Goal: Information Seeking & Learning: Check status

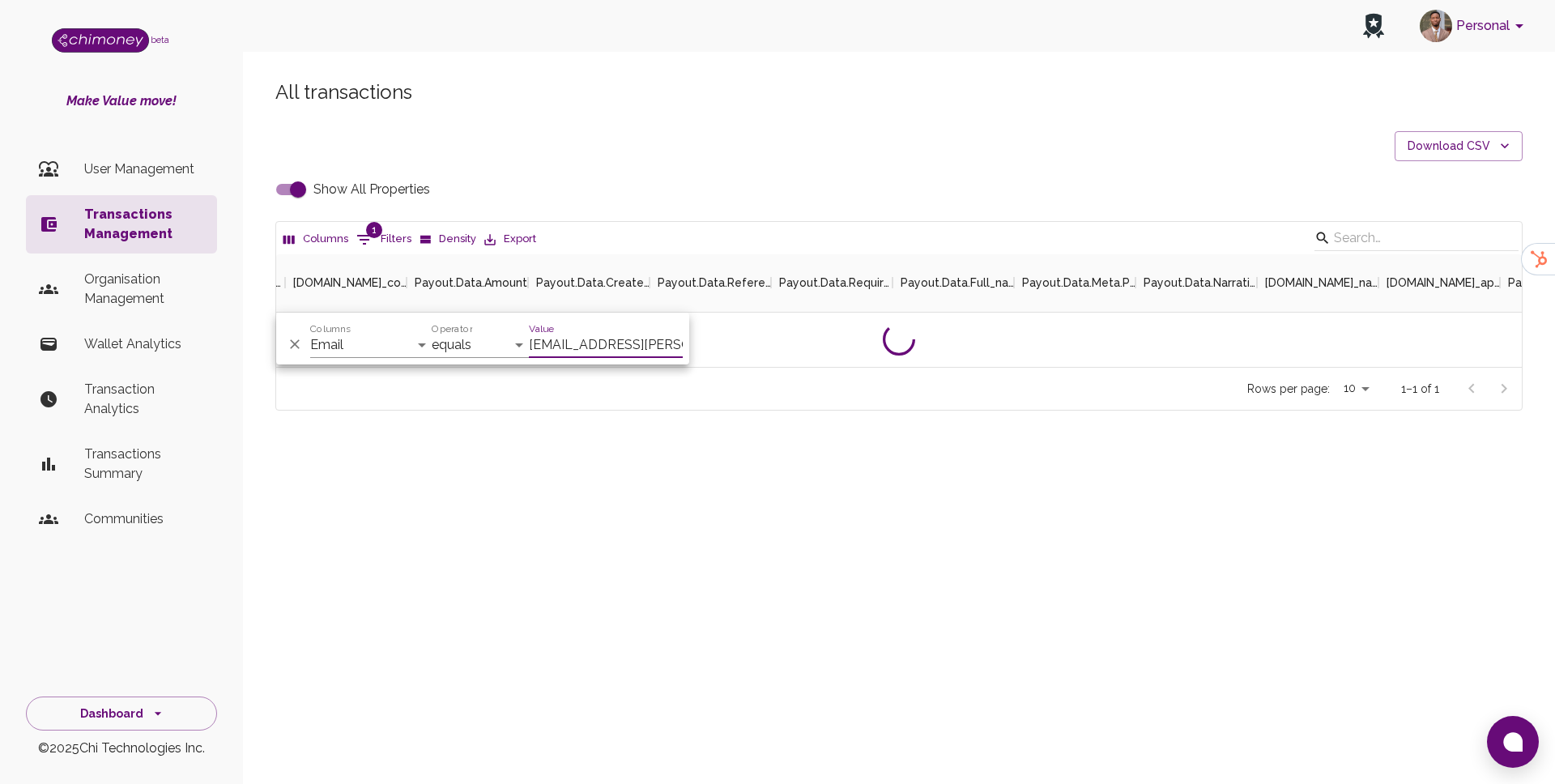
select select "email"
select select "equals"
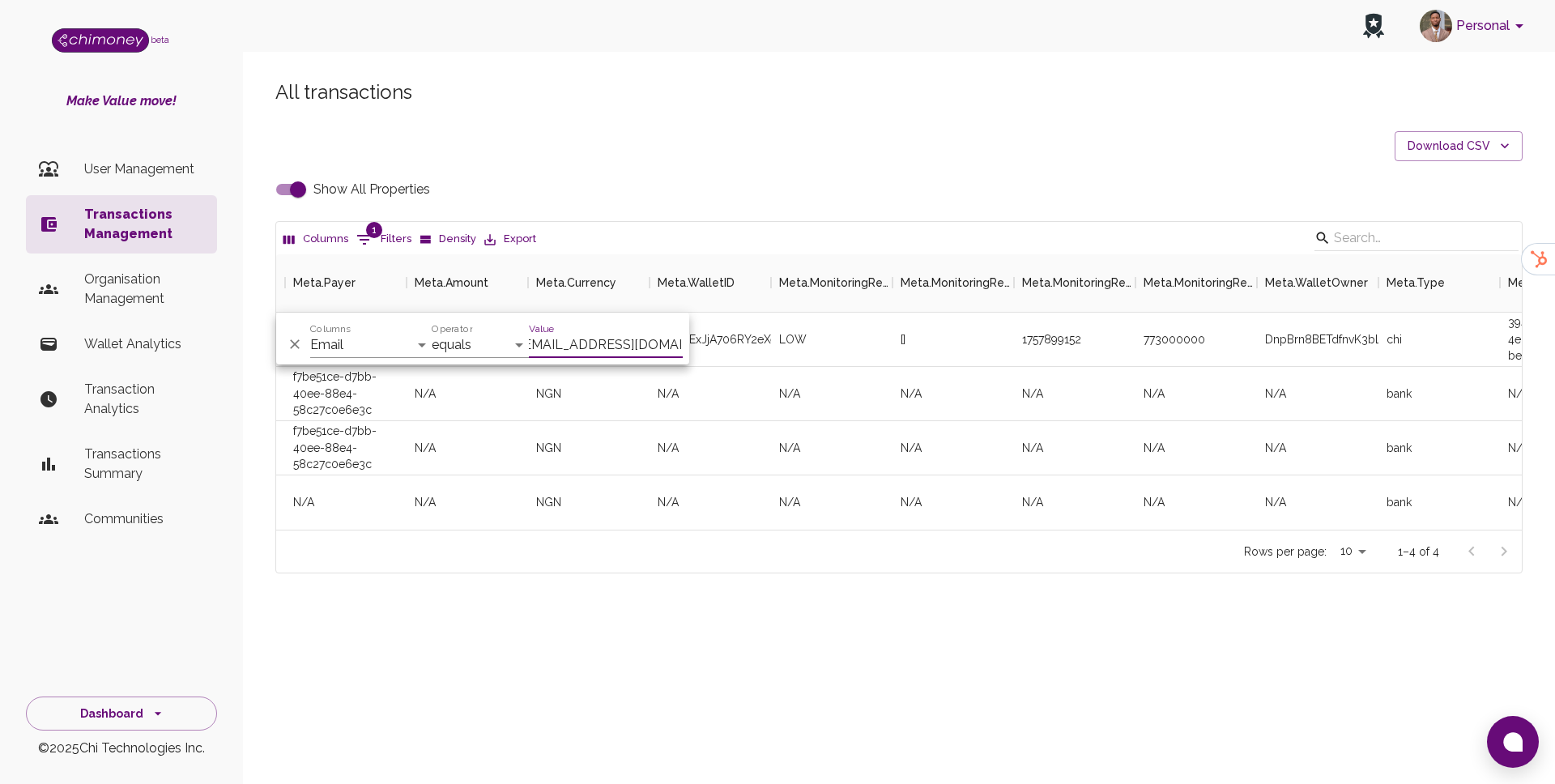
scroll to position [275, 1246]
type input "[EMAIL_ADDRESS][DOMAIN_NAME]"
click at [833, 389] on div "N/A" at bounding box center [832, 393] width 121 height 54
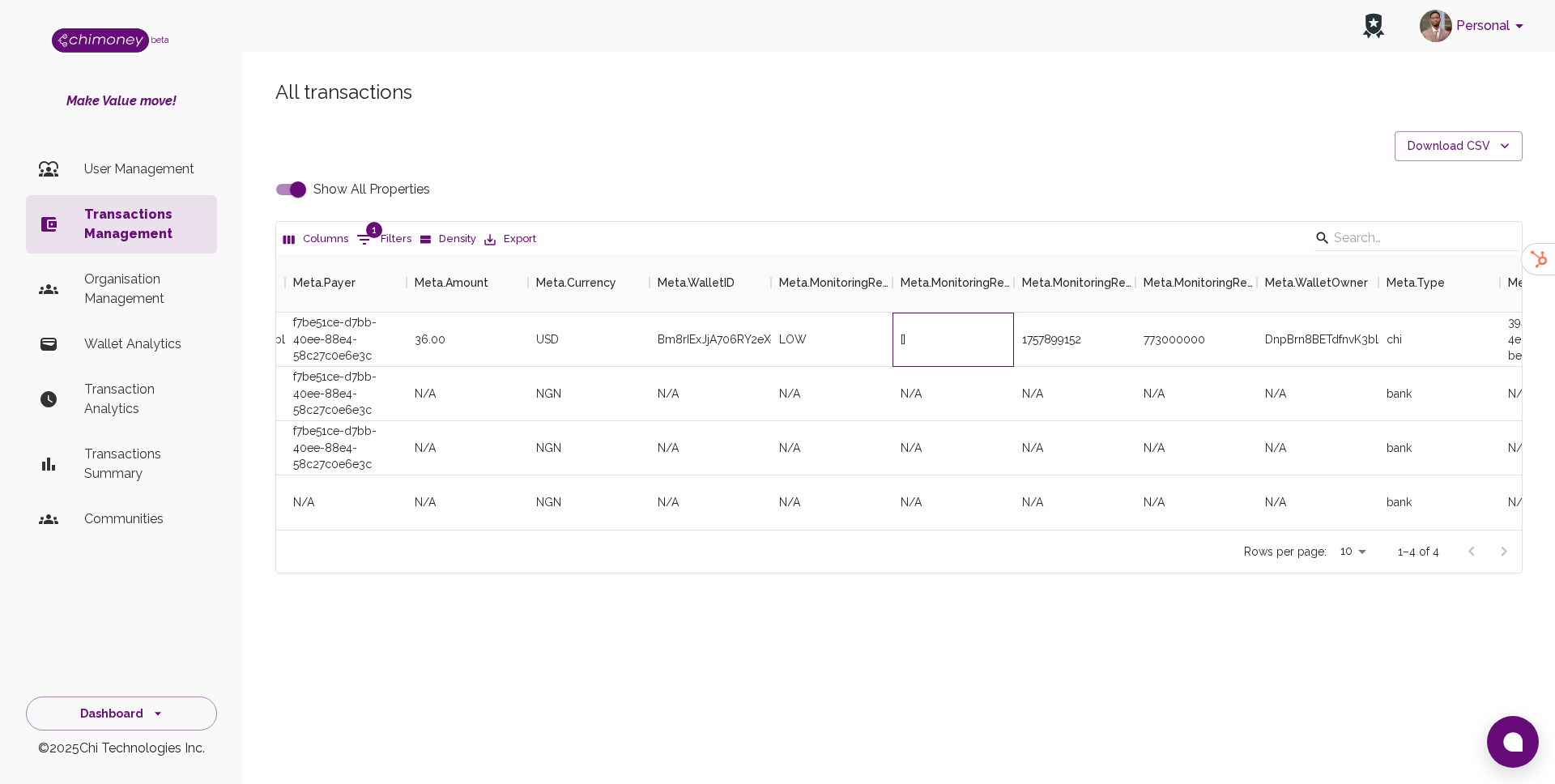
click at [906, 341] on div "[]" at bounding box center [903, 339] width 5 height 16
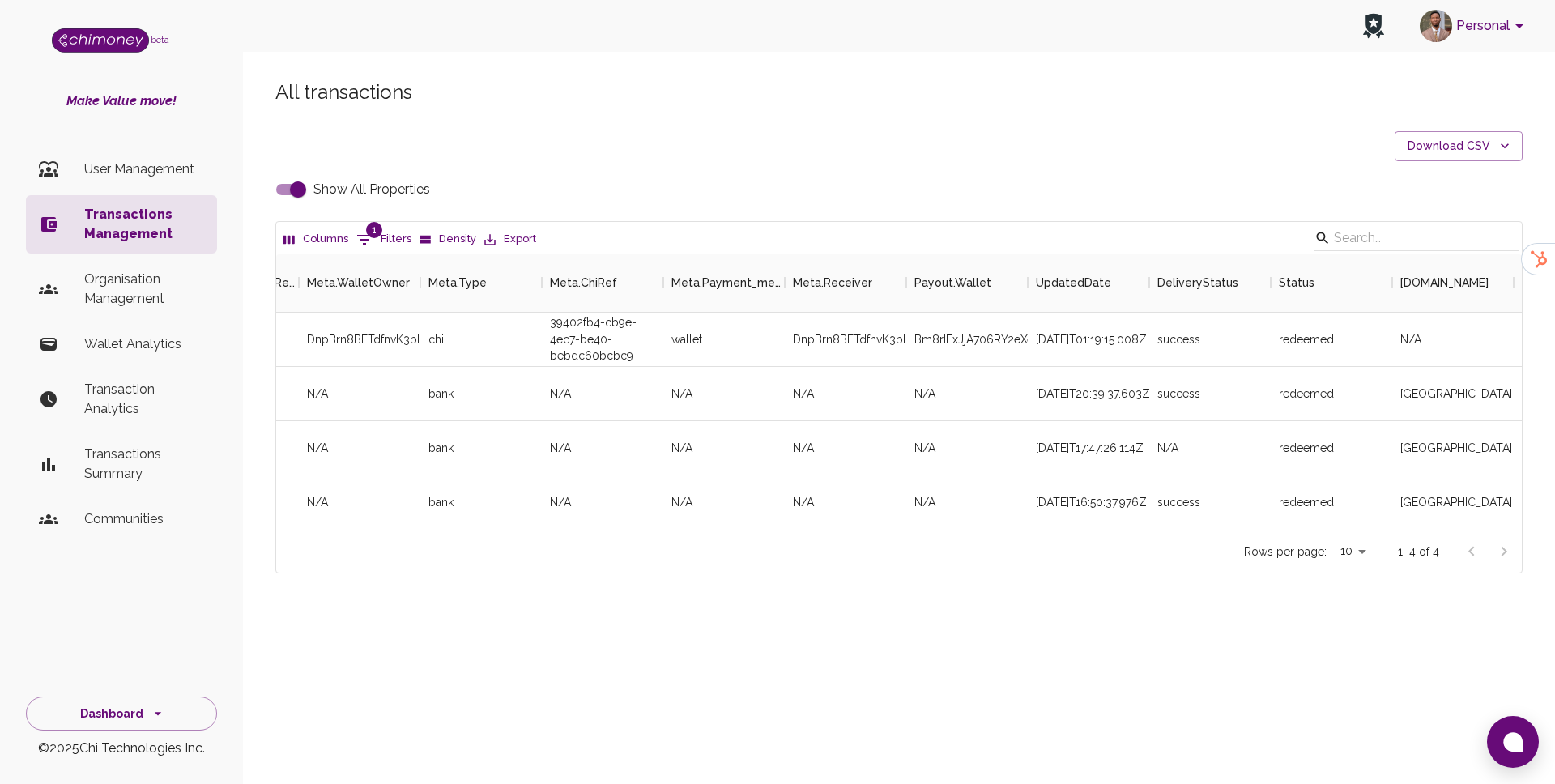
scroll to position [0, 3871]
click at [830, 334] on div "DnpBrn8BETdfnvK3bLSQZtGUvM73" at bounding box center [839, 339] width 121 height 54
copy div "DnpBrn8BETdfnvK3bLSQZtGUvM73"
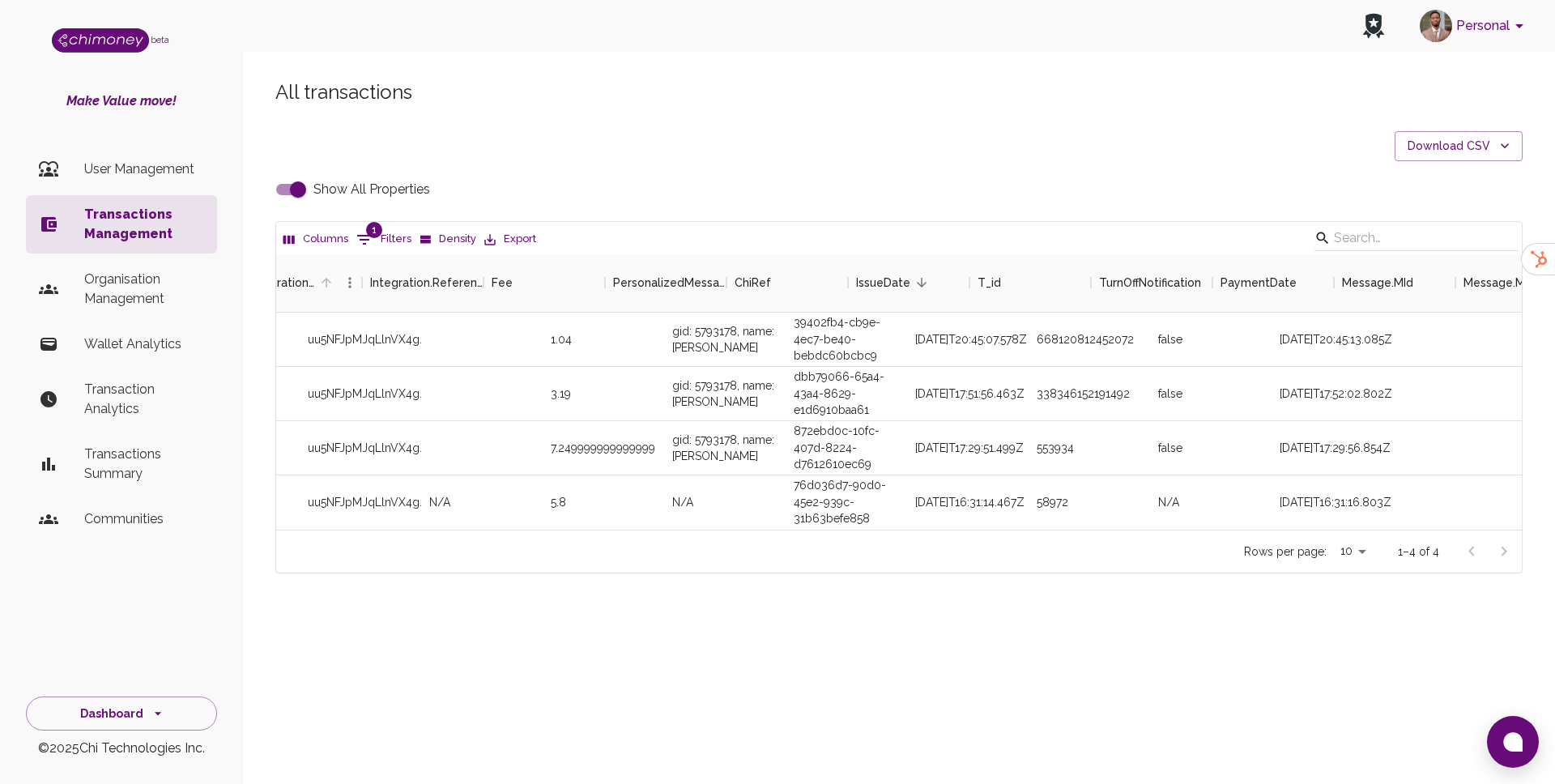
scroll to position [0, 1022]
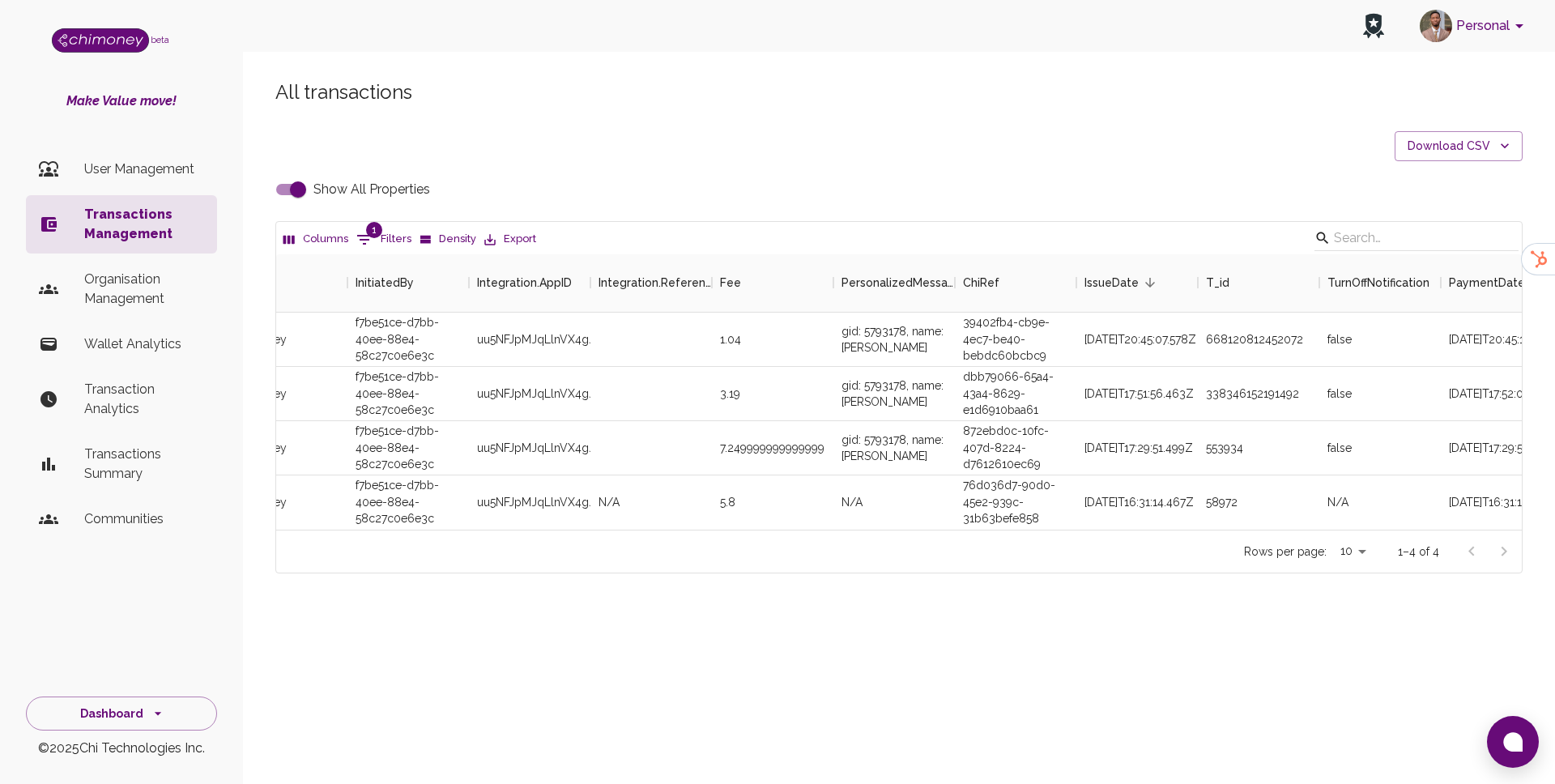
click at [280, 193] on input "Show All Properties" at bounding box center [298, 189] width 92 height 31
checkbox input "false"
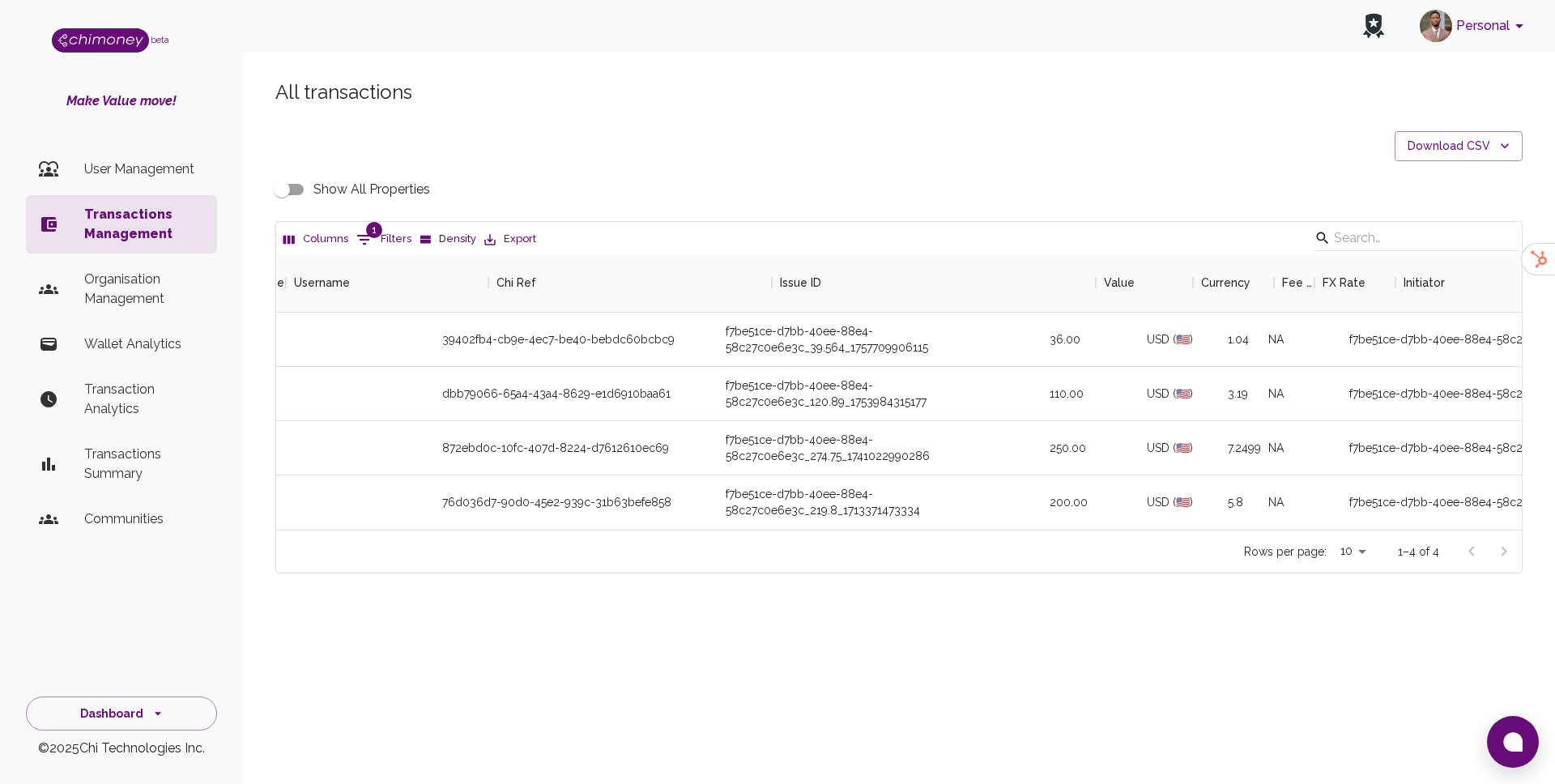
scroll to position [0, 96]
